Goal: Task Accomplishment & Management: Complete application form

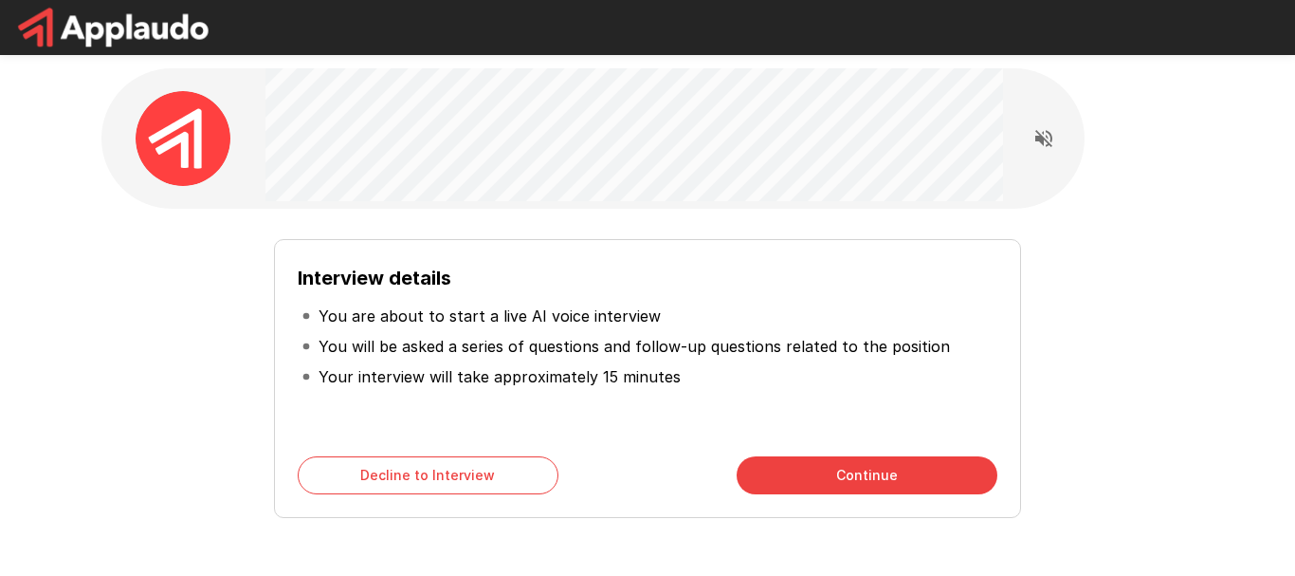
click at [419, 338] on p "You will be asked a series of questions and follow-up questions related to the …" at bounding box center [634, 346] width 631 height 23
click at [456, 307] on p "You are about to start a live AI voice interview" at bounding box center [490, 315] width 342 height 23
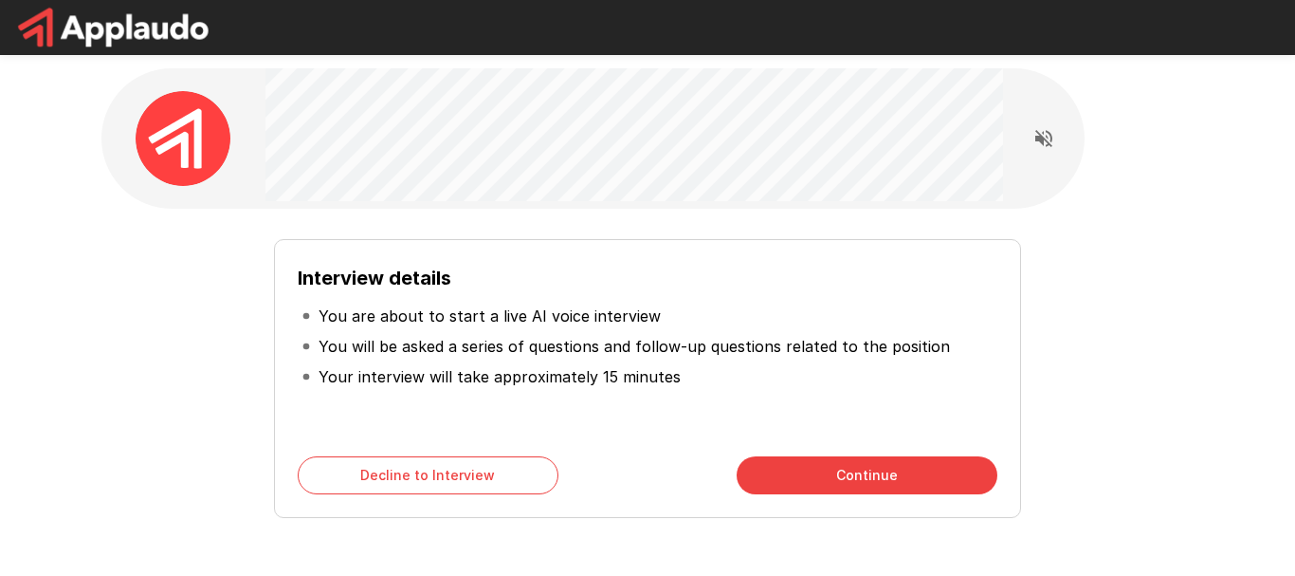
click at [456, 307] on p "You are about to start a live AI voice interview" at bounding box center [490, 315] width 342 height 23
click at [472, 342] on p "You will be asked a series of questions and follow-up questions related to the …" at bounding box center [634, 346] width 631 height 23
click at [413, 382] on p "Your interview will take approximately 15 minutes" at bounding box center [500, 376] width 362 height 23
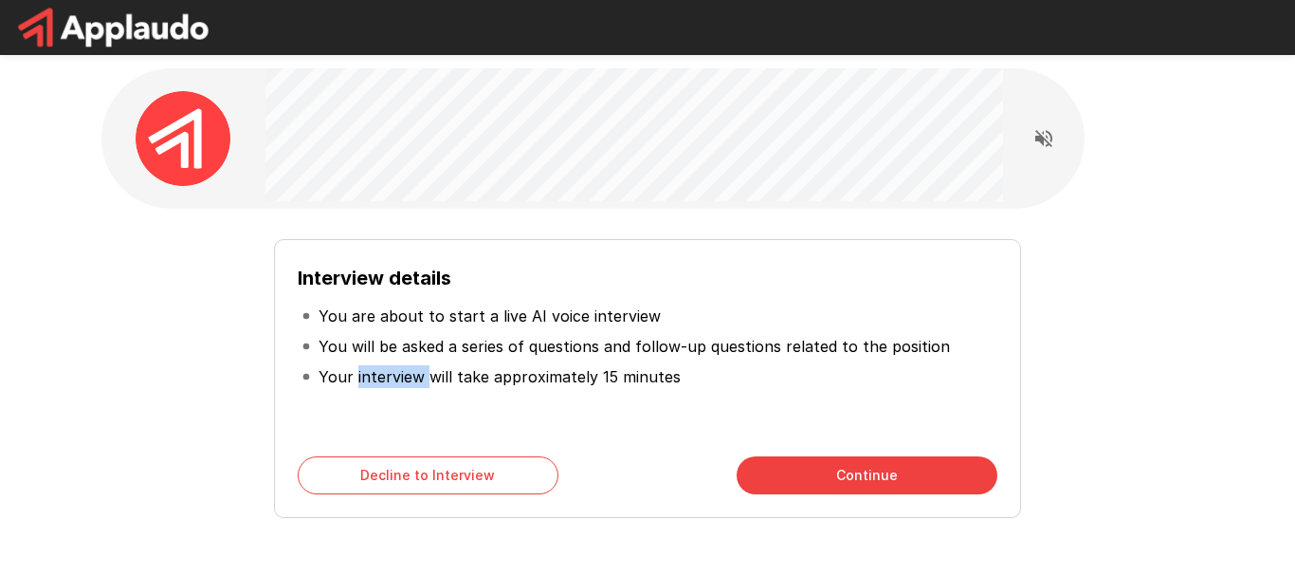
click at [413, 382] on p "Your interview will take approximately 15 minutes" at bounding box center [500, 376] width 362 height 23
